Goal: Task Accomplishment & Management: Use online tool/utility

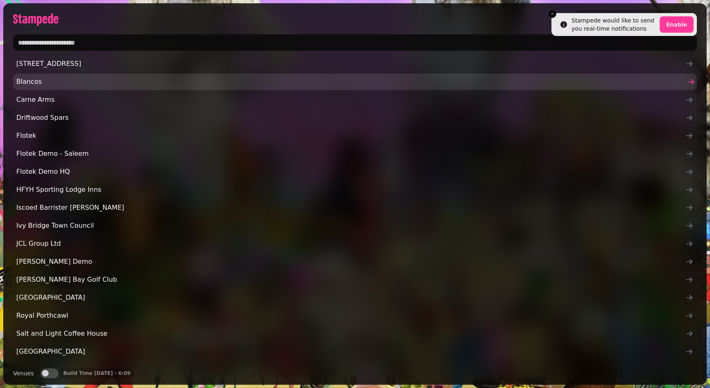
click at [41, 80] on span "Blancos" at bounding box center [350, 82] width 669 height 10
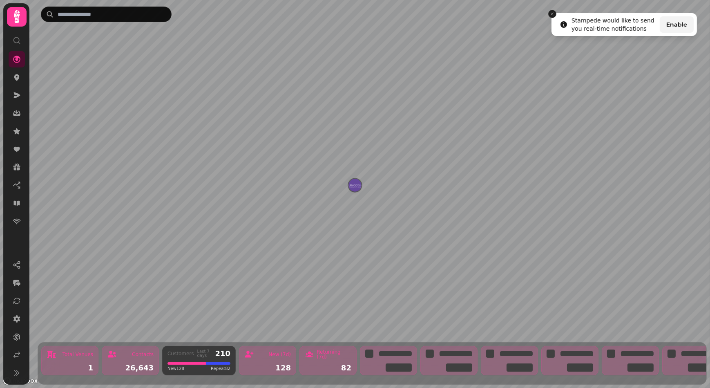
click at [551, 13] on icon "Close toast" at bounding box center [552, 13] width 5 height 5
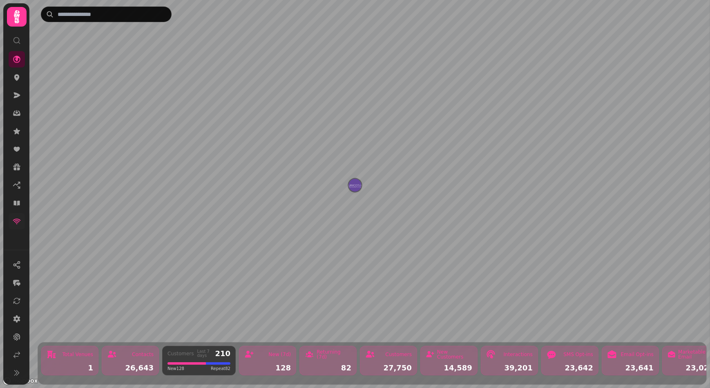
click at [21, 224] on link at bounding box center [17, 221] width 16 height 16
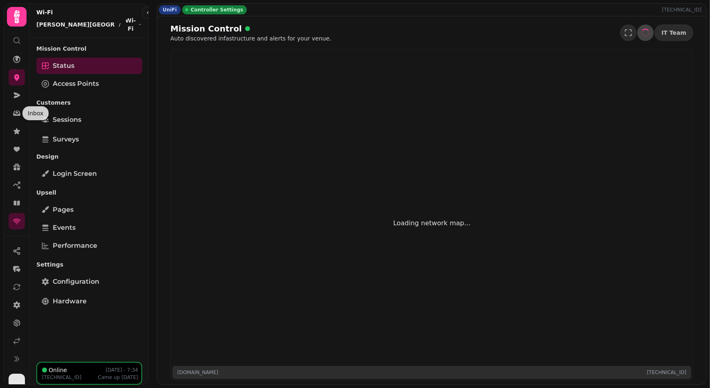
click at [51, 95] on p "Customers" at bounding box center [89, 102] width 106 height 15
click at [61, 79] on span "Access Points" at bounding box center [76, 84] width 46 height 10
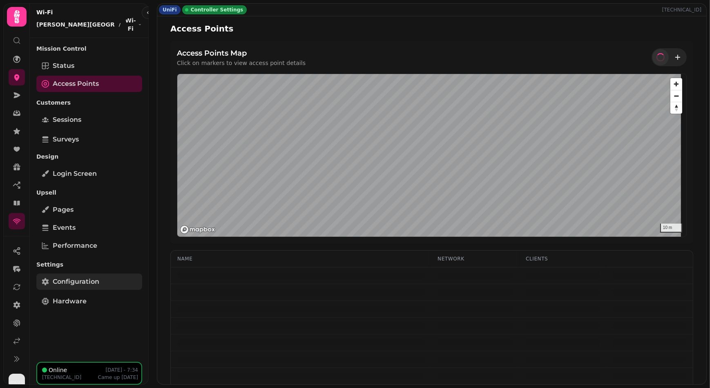
click at [83, 277] on span "Configuration" at bounding box center [76, 282] width 47 height 10
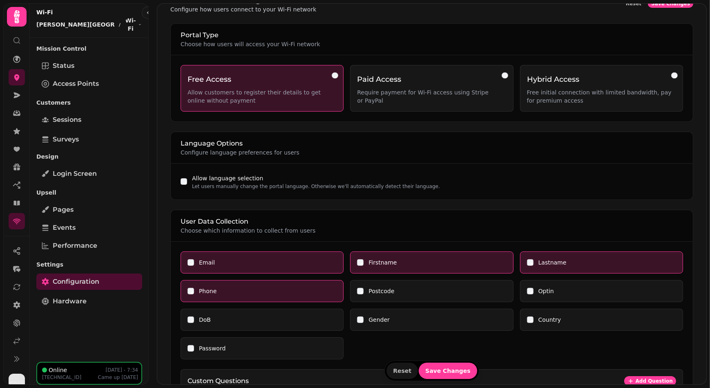
scroll to position [26, 0]
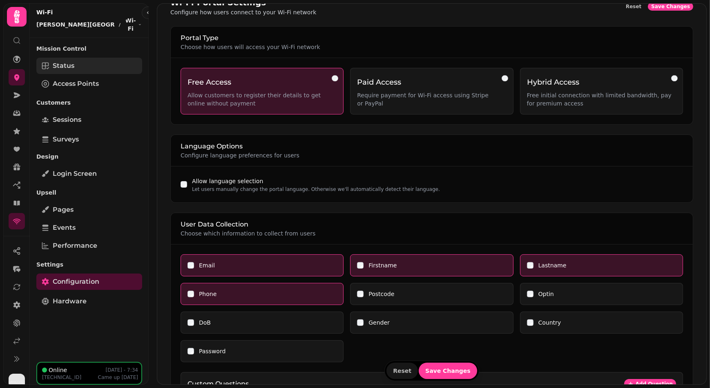
click at [97, 60] on link "Status" at bounding box center [89, 66] width 106 height 16
